Goal: Task Accomplishment & Management: Use online tool/utility

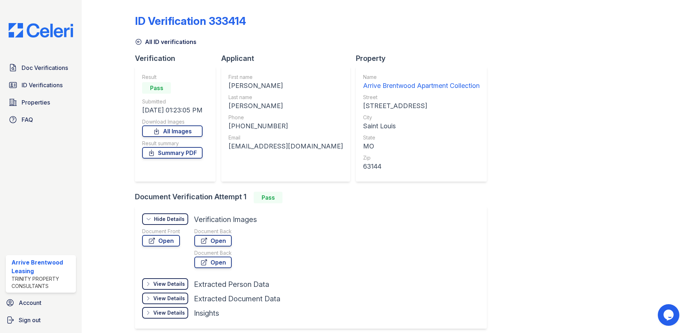
click at [520, 122] on div "ID Verification 333414 All ID verifications Verification Result Pass Submitted …" at bounding box center [385, 171] width 500 height 336
click at [40, 84] on span "ID Verifications" at bounding box center [42, 85] width 41 height 9
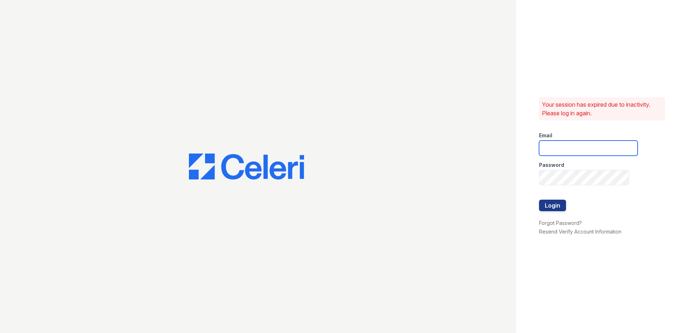
type input "arrivebrentwood@trinity-pm.com"
click at [545, 200] on button "Login" at bounding box center [552, 205] width 27 height 12
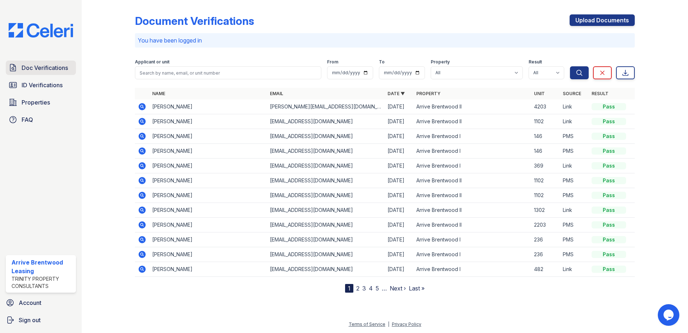
click at [49, 67] on span "Doc Verifications" at bounding box center [45, 67] width 46 height 9
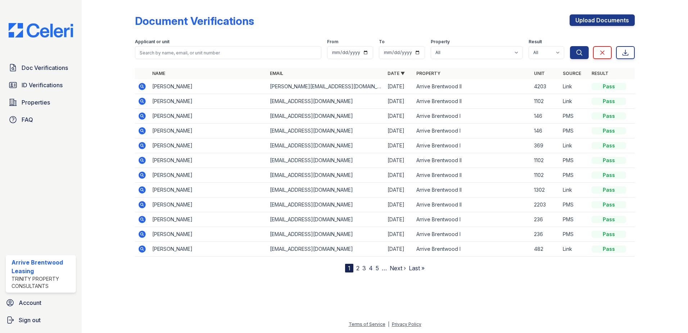
click at [41, 84] on span "ID Verifications" at bounding box center [42, 85] width 41 height 9
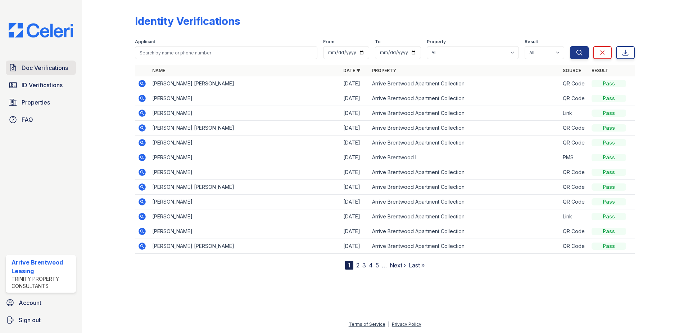
click at [37, 63] on span "Doc Verifications" at bounding box center [45, 67] width 46 height 9
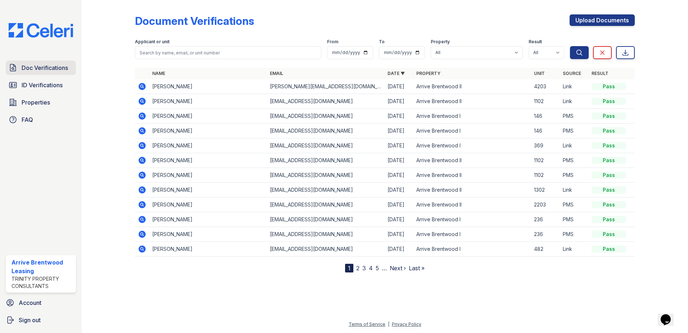
click at [27, 66] on span "Doc Verifications" at bounding box center [45, 67] width 46 height 9
click at [65, 91] on link "ID Verifications" at bounding box center [41, 85] width 70 height 14
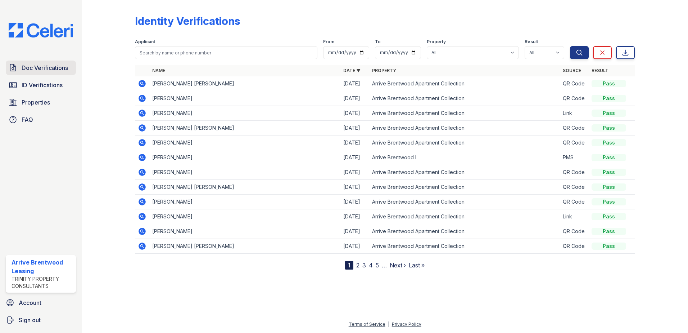
click at [53, 66] on span "Doc Verifications" at bounding box center [45, 67] width 46 height 9
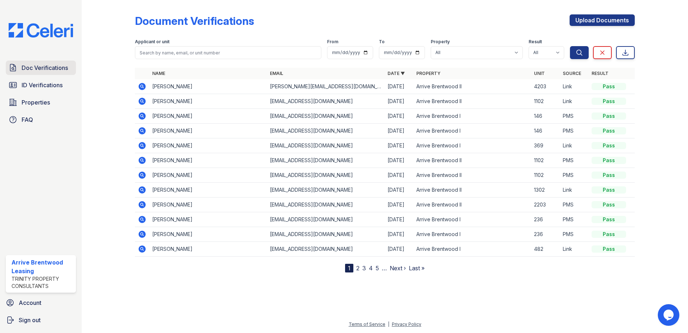
click at [51, 66] on span "Doc Verifications" at bounding box center [45, 67] width 46 height 9
click at [61, 72] on link "Doc Verifications" at bounding box center [41, 67] width 70 height 14
click at [602, 23] on link "Upload Documents" at bounding box center [602, 20] width 65 height 12
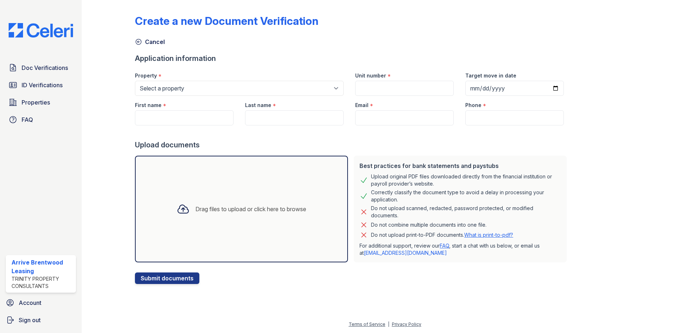
click at [477, 127] on div at bounding box center [352, 132] width 435 height 14
click at [262, 230] on div "Drag files to upload or click here to browse" at bounding box center [241, 209] width 213 height 107
click at [30, 66] on span "Doc Verifications" at bounding box center [45, 67] width 46 height 9
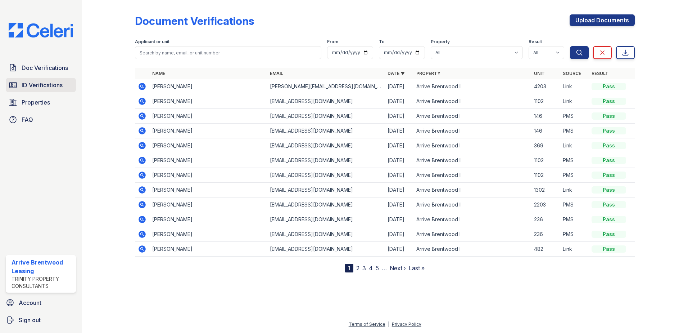
click at [69, 84] on link "ID Verifications" at bounding box center [41, 85] width 70 height 14
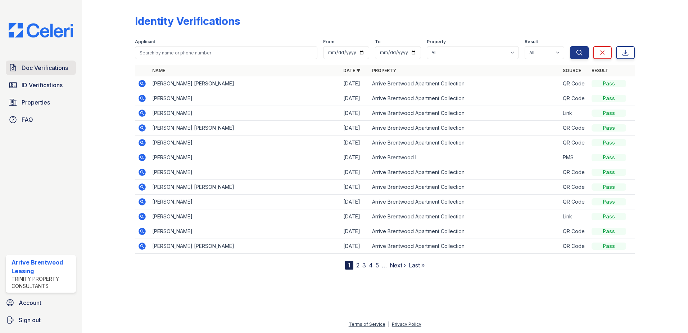
click at [53, 66] on span "Doc Verifications" at bounding box center [45, 67] width 46 height 9
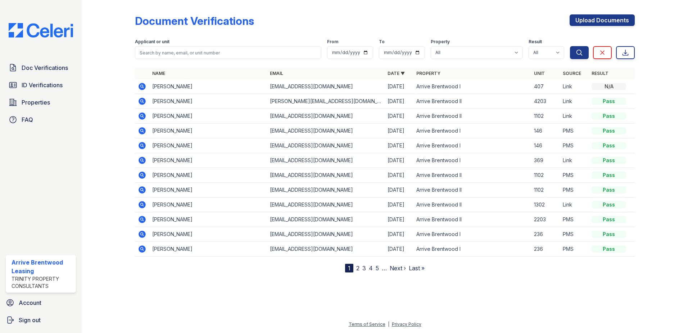
click at [140, 86] on icon at bounding box center [142, 86] width 7 height 7
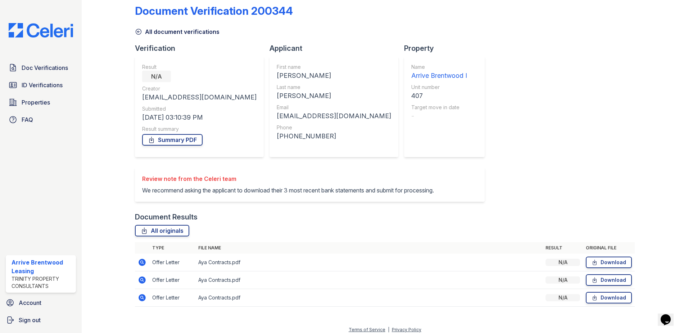
scroll to position [15, 0]
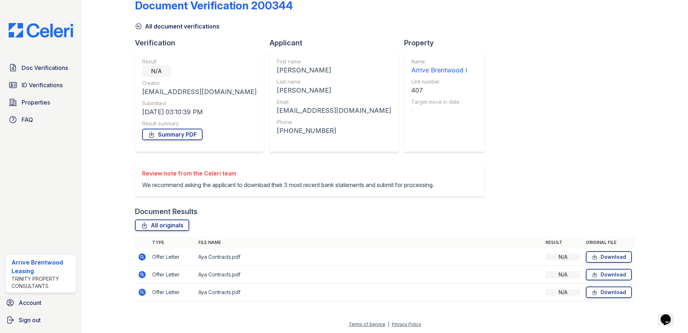
click at [142, 252] on td at bounding box center [142, 257] width 14 height 18
click at [140, 256] on icon at bounding box center [142, 256] width 9 height 9
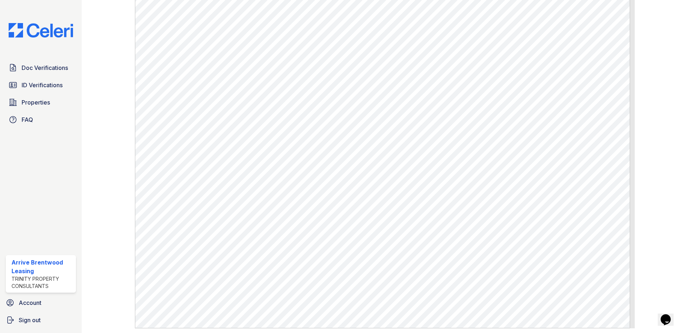
scroll to position [252, 0]
